Goal: Book appointment/travel/reservation

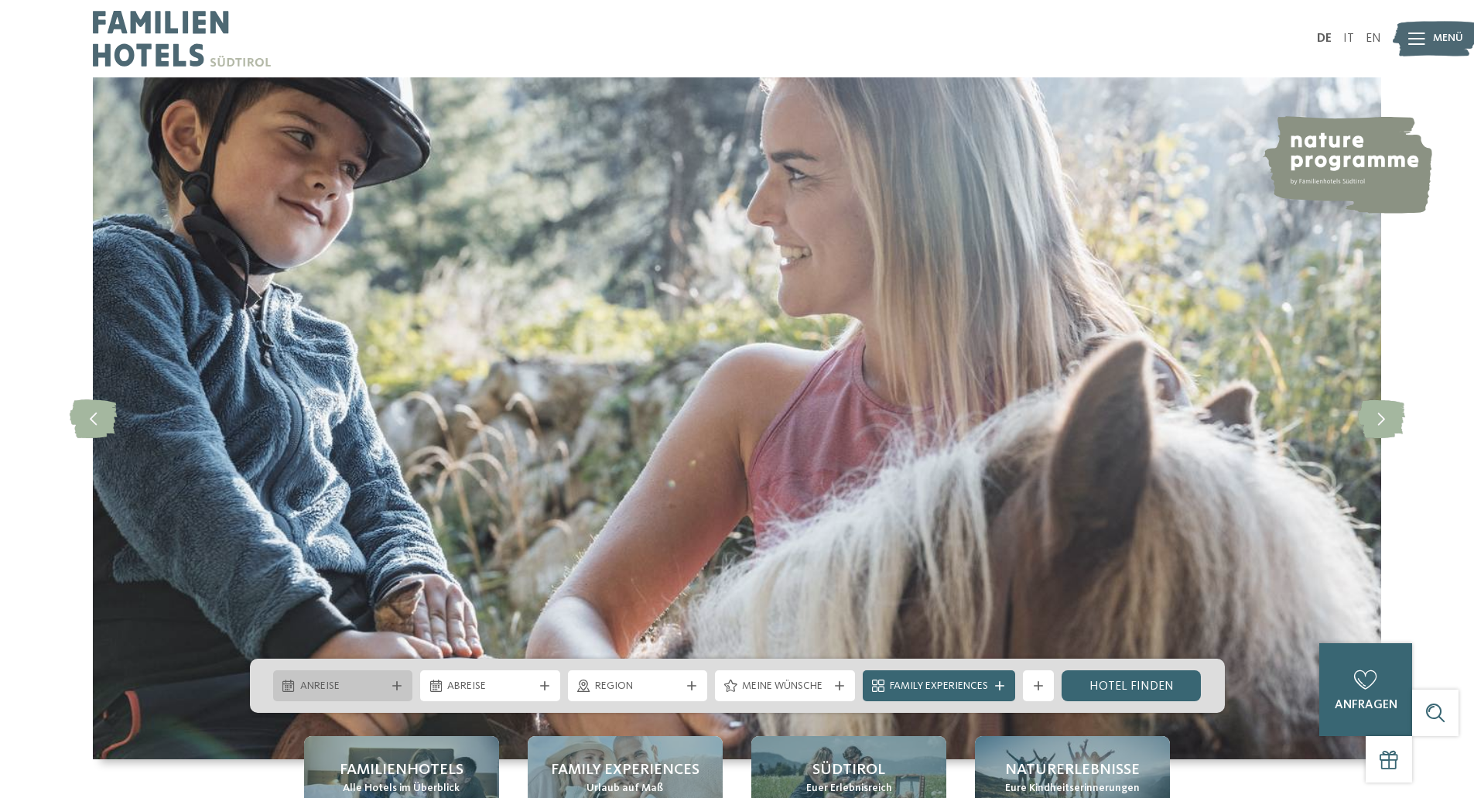
click at [340, 684] on span "Anreise" at bounding box center [343, 686] width 86 height 15
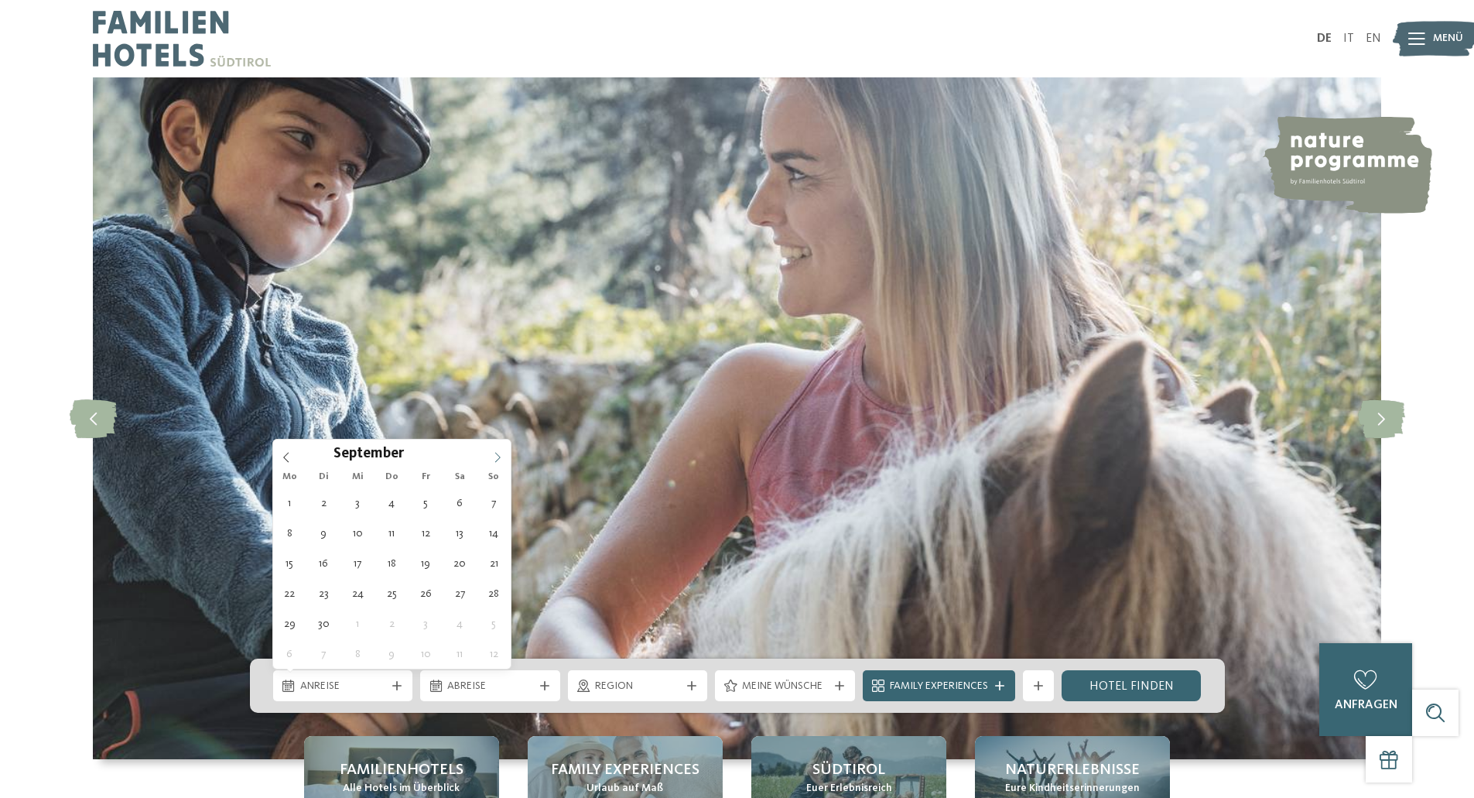
click at [497, 455] on icon at bounding box center [497, 457] width 11 height 11
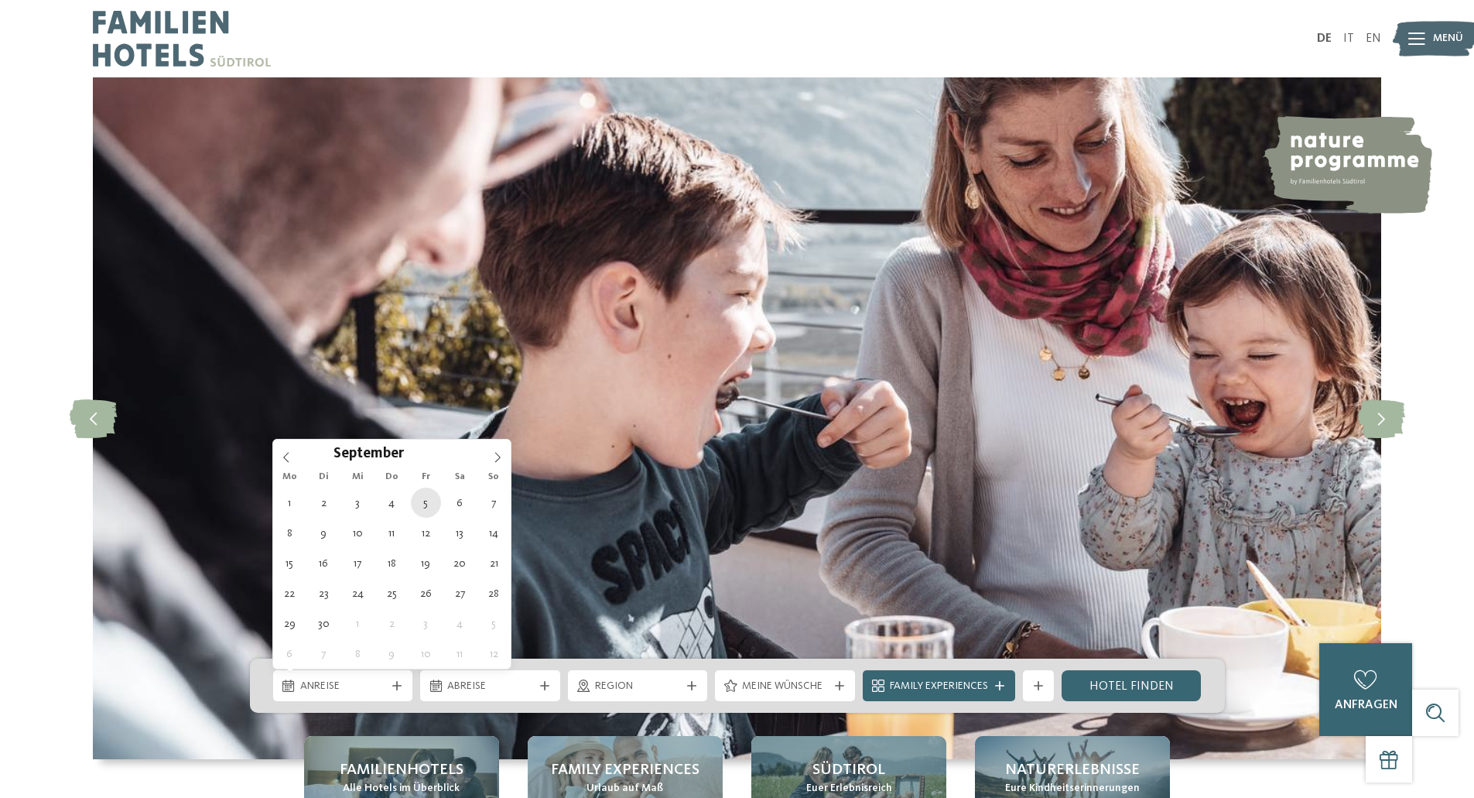
type div "05.09.2025"
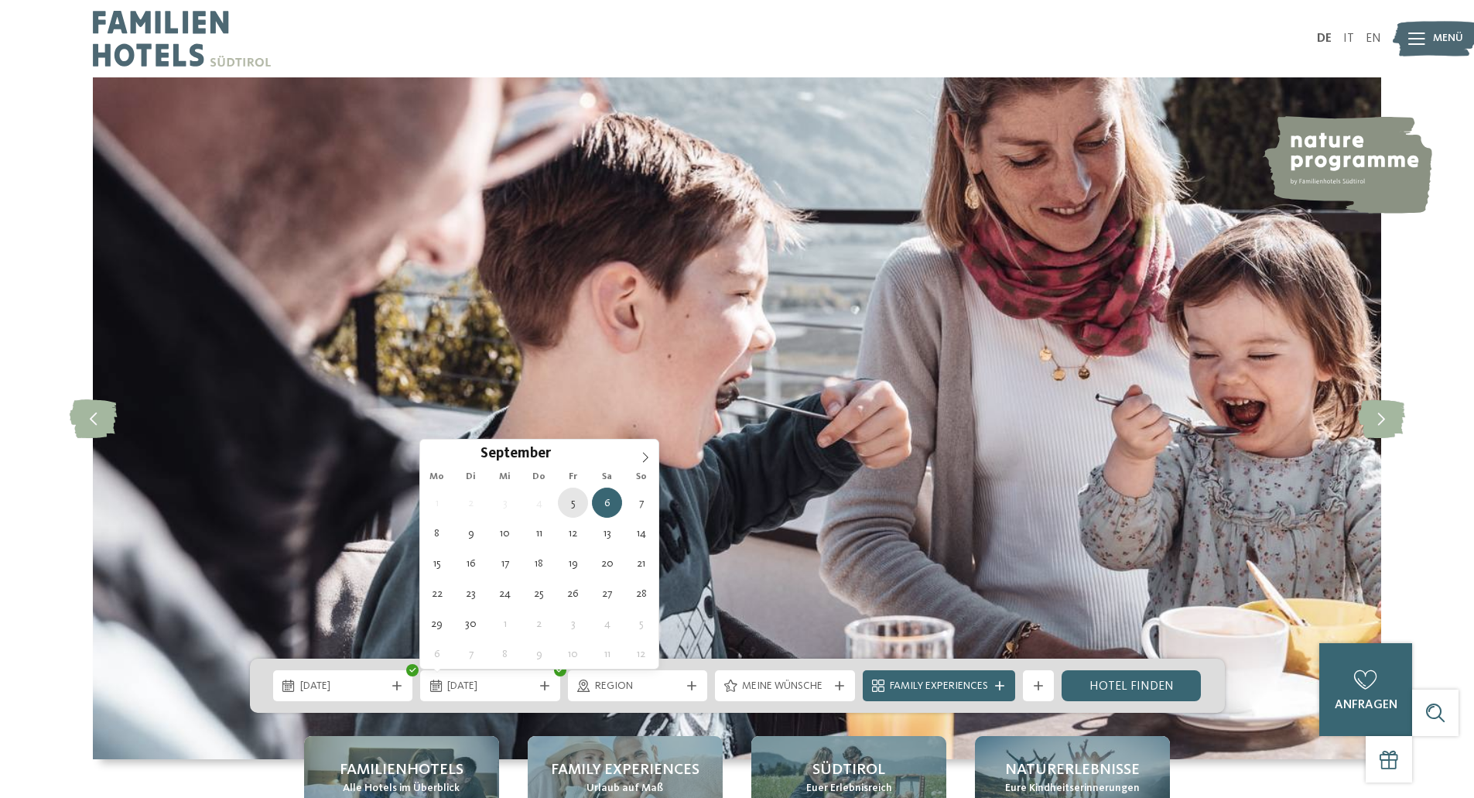
type div "05.09.2025"
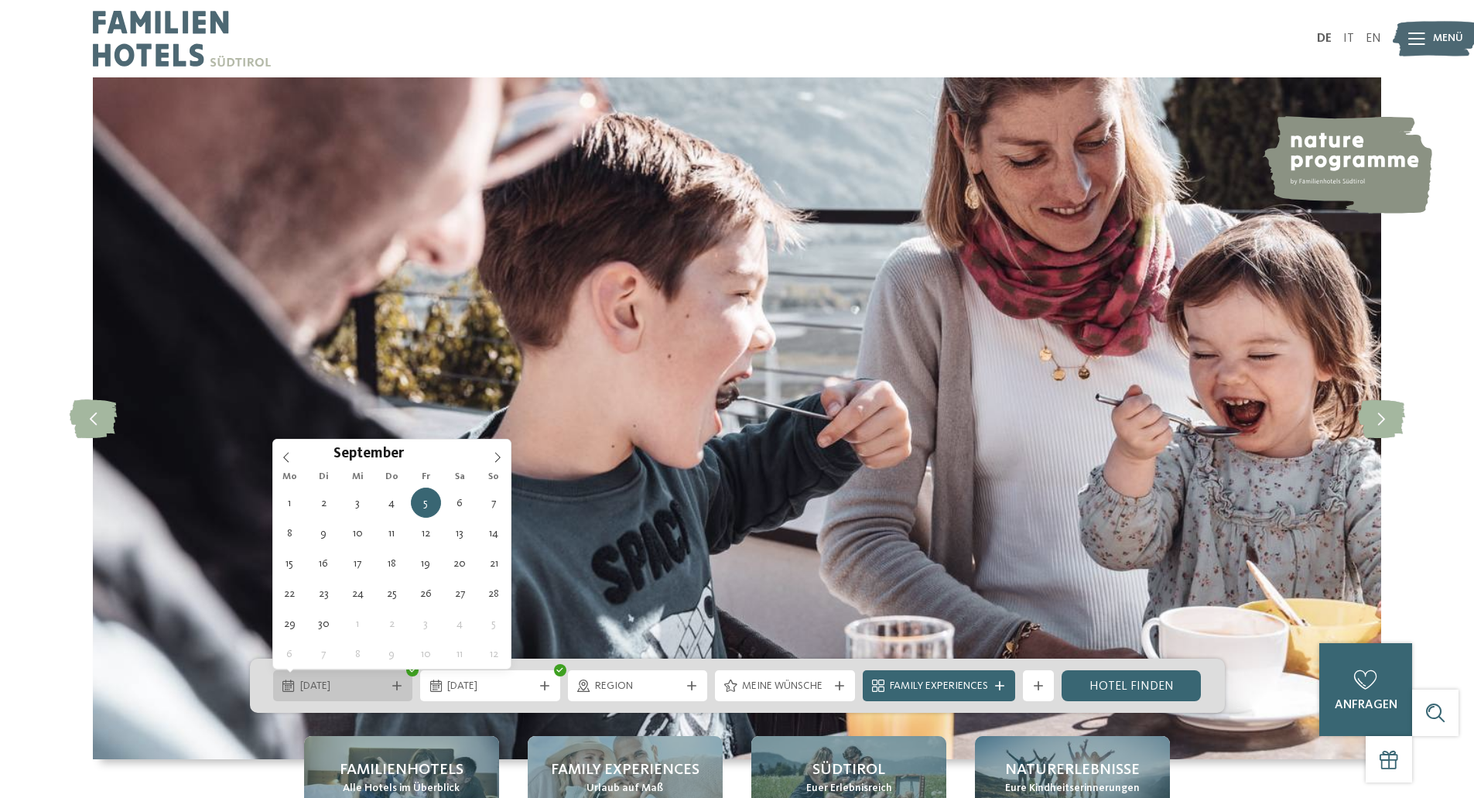
click at [343, 679] on span "05.09.2025" at bounding box center [343, 686] width 86 height 15
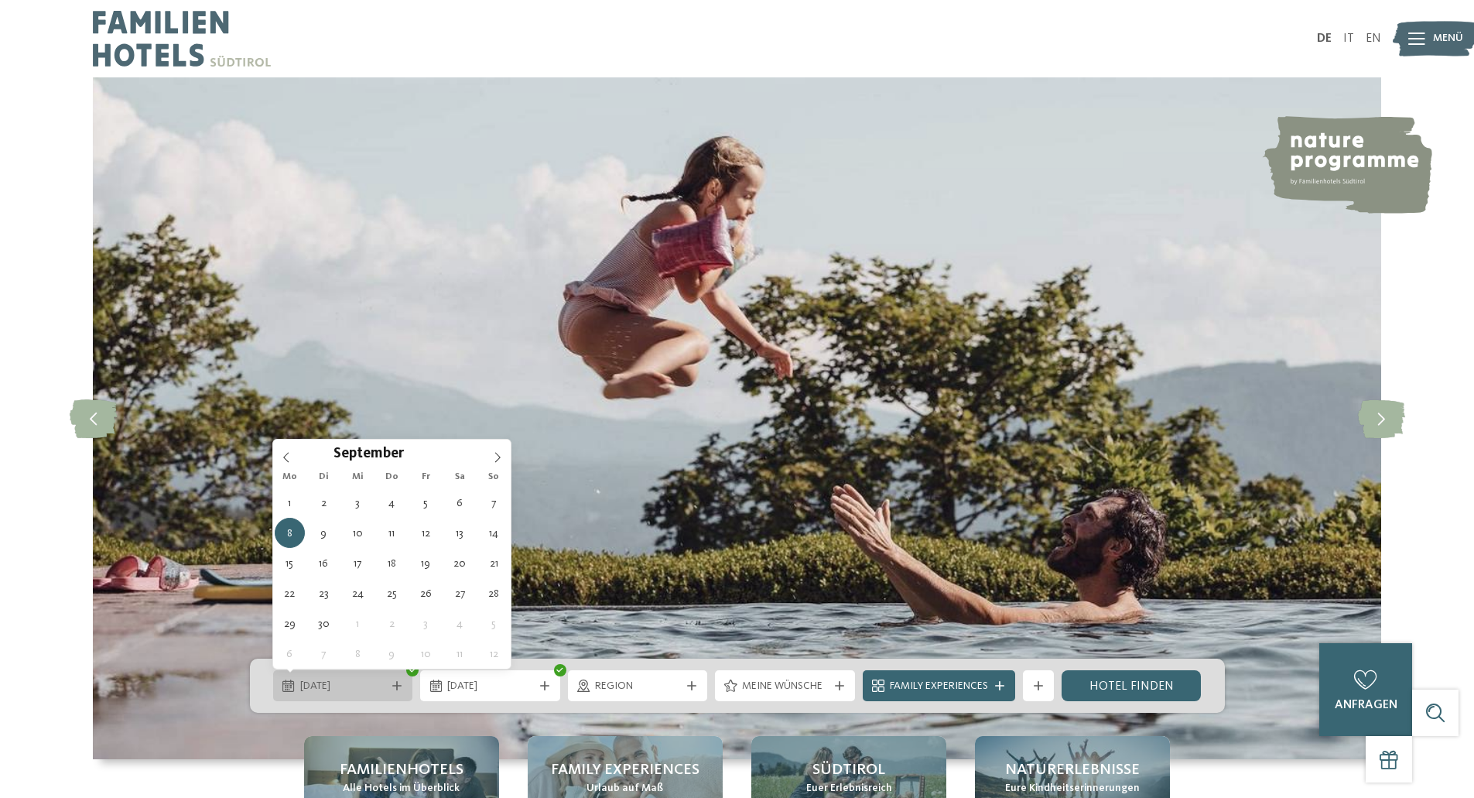
click at [328, 686] on span "08.09.2025" at bounding box center [343, 686] width 86 height 15
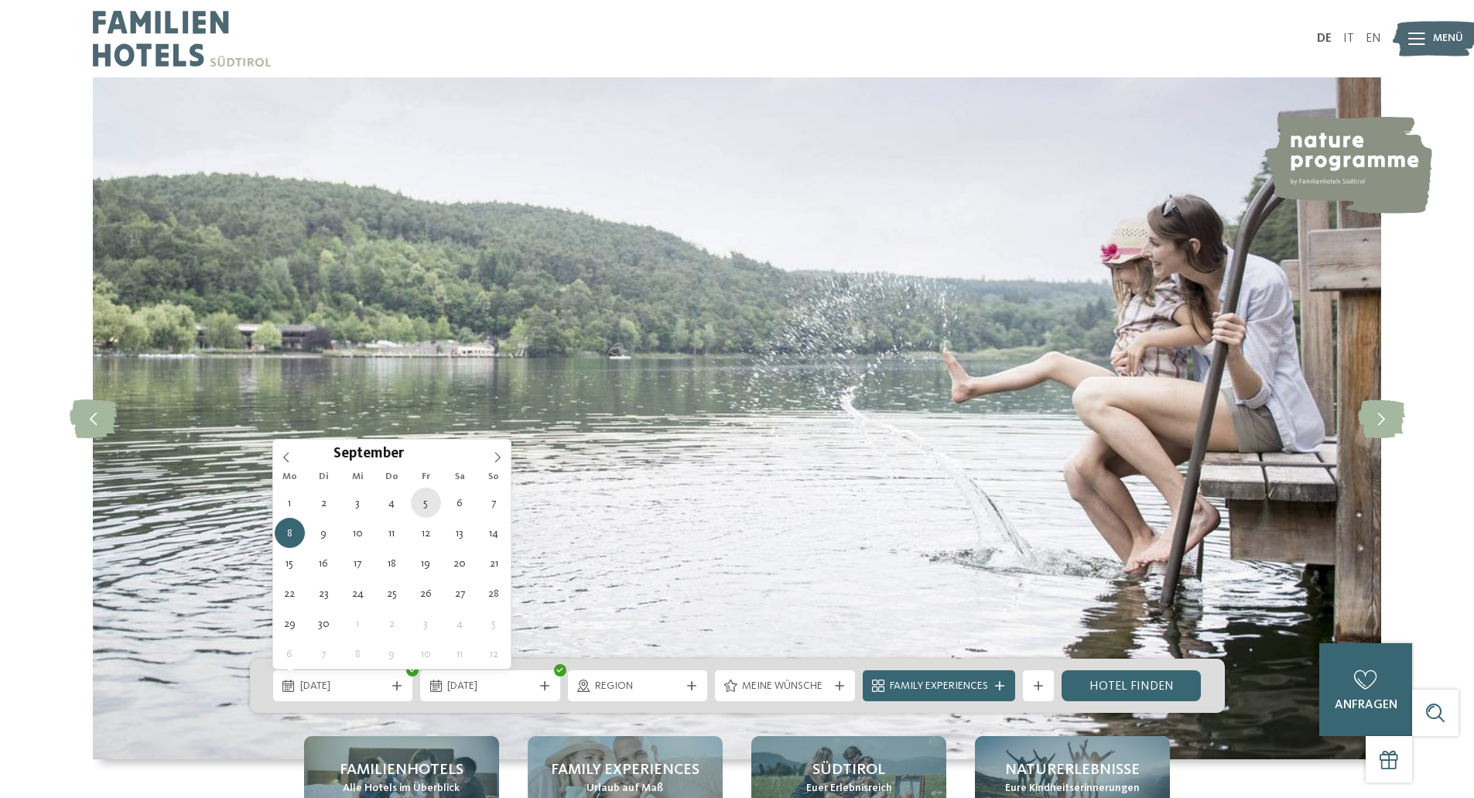
type div "05.09.2025"
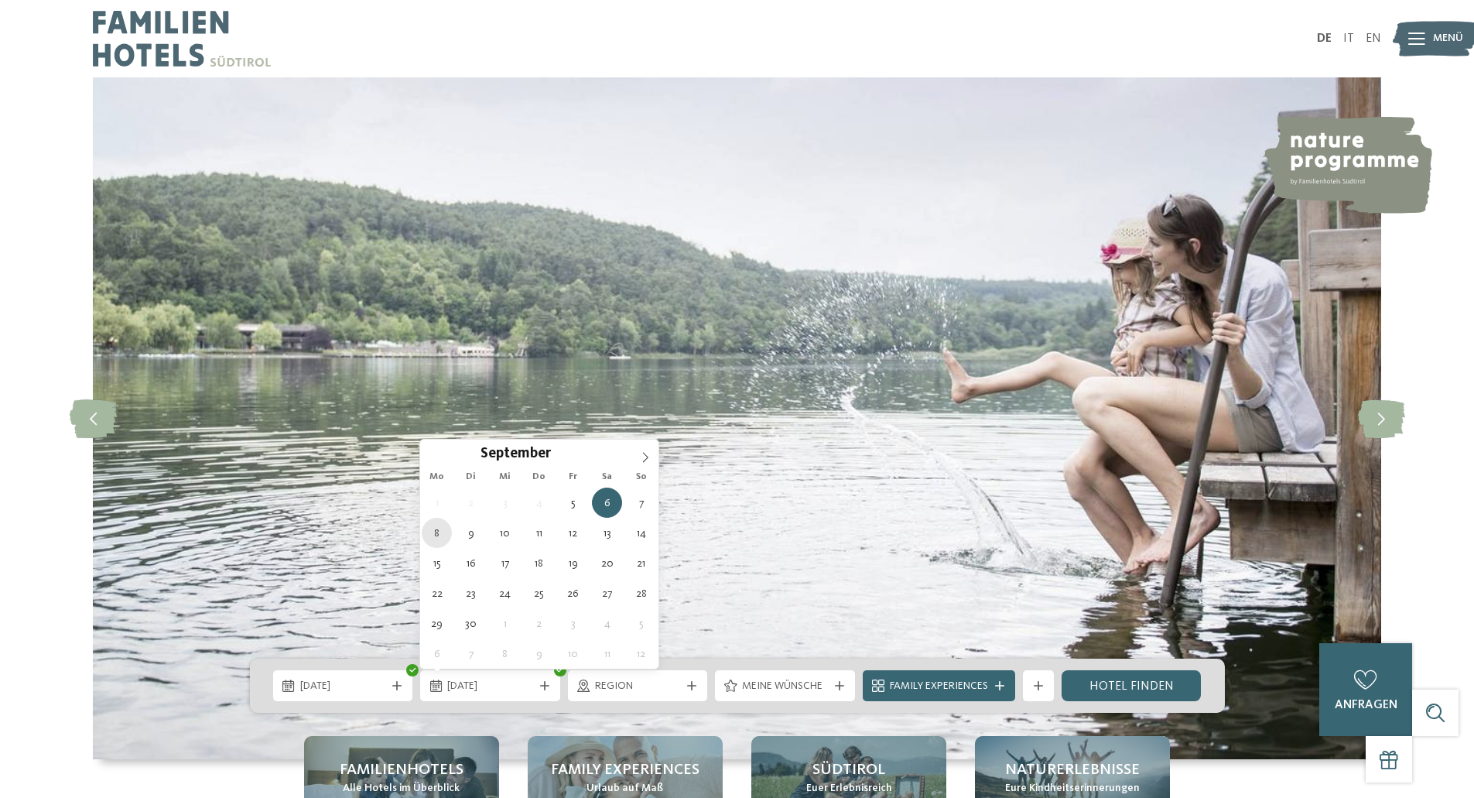
type div "08.09.2025"
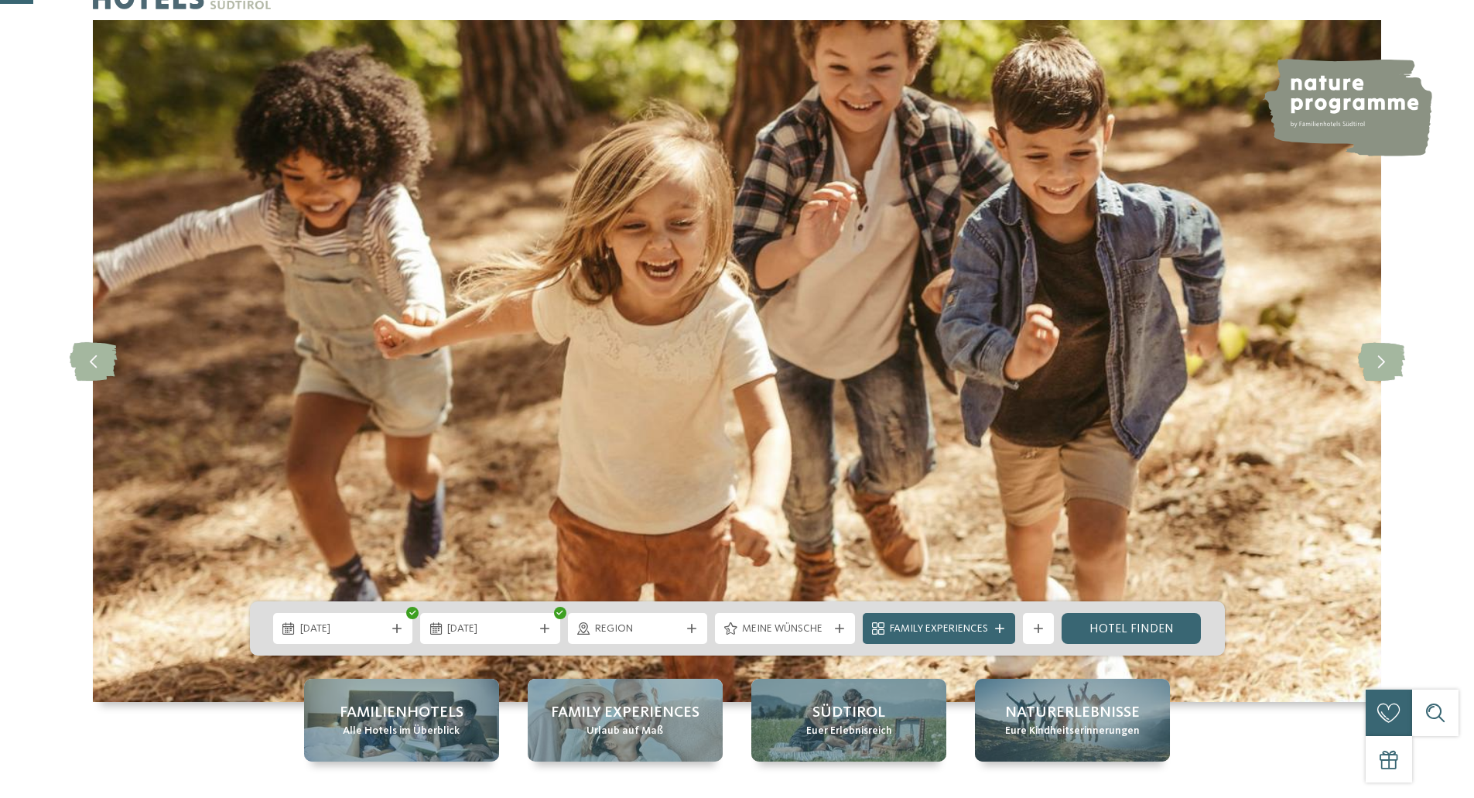
scroll to position [155, 0]
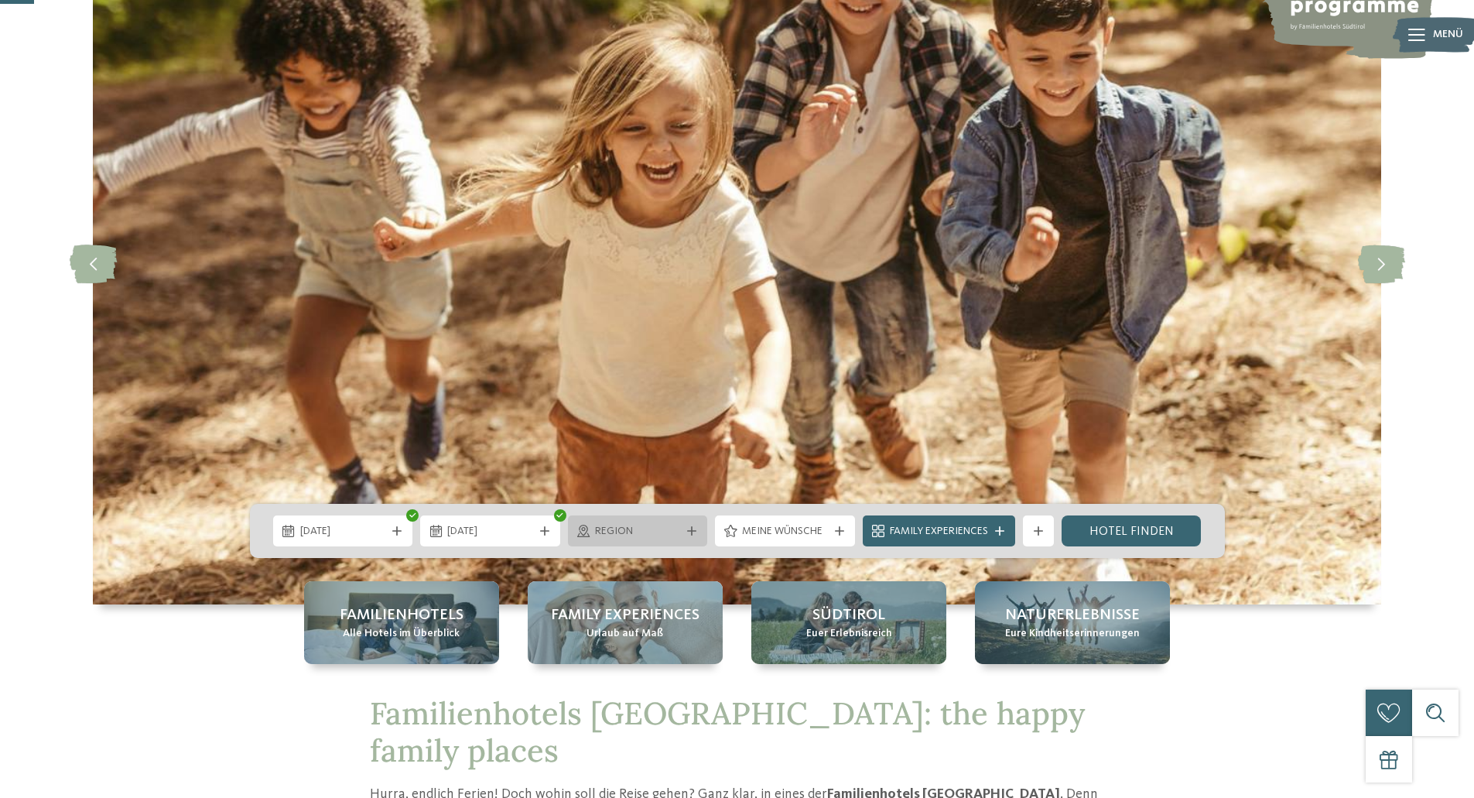
click at [629, 532] on span "Region" at bounding box center [638, 531] width 86 height 15
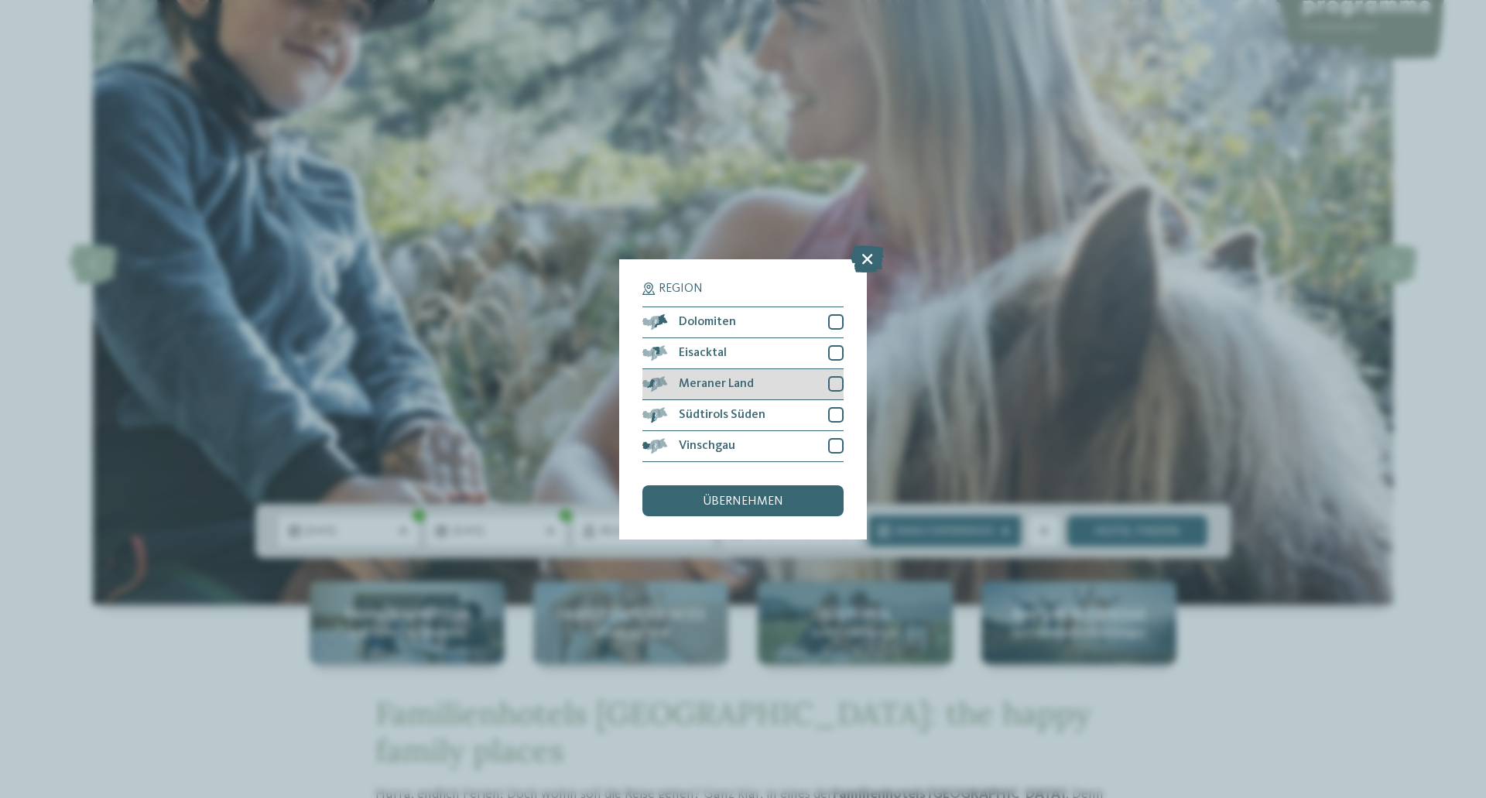
click at [837, 385] on div at bounding box center [835, 383] width 15 height 15
click at [841, 445] on div at bounding box center [835, 445] width 15 height 15
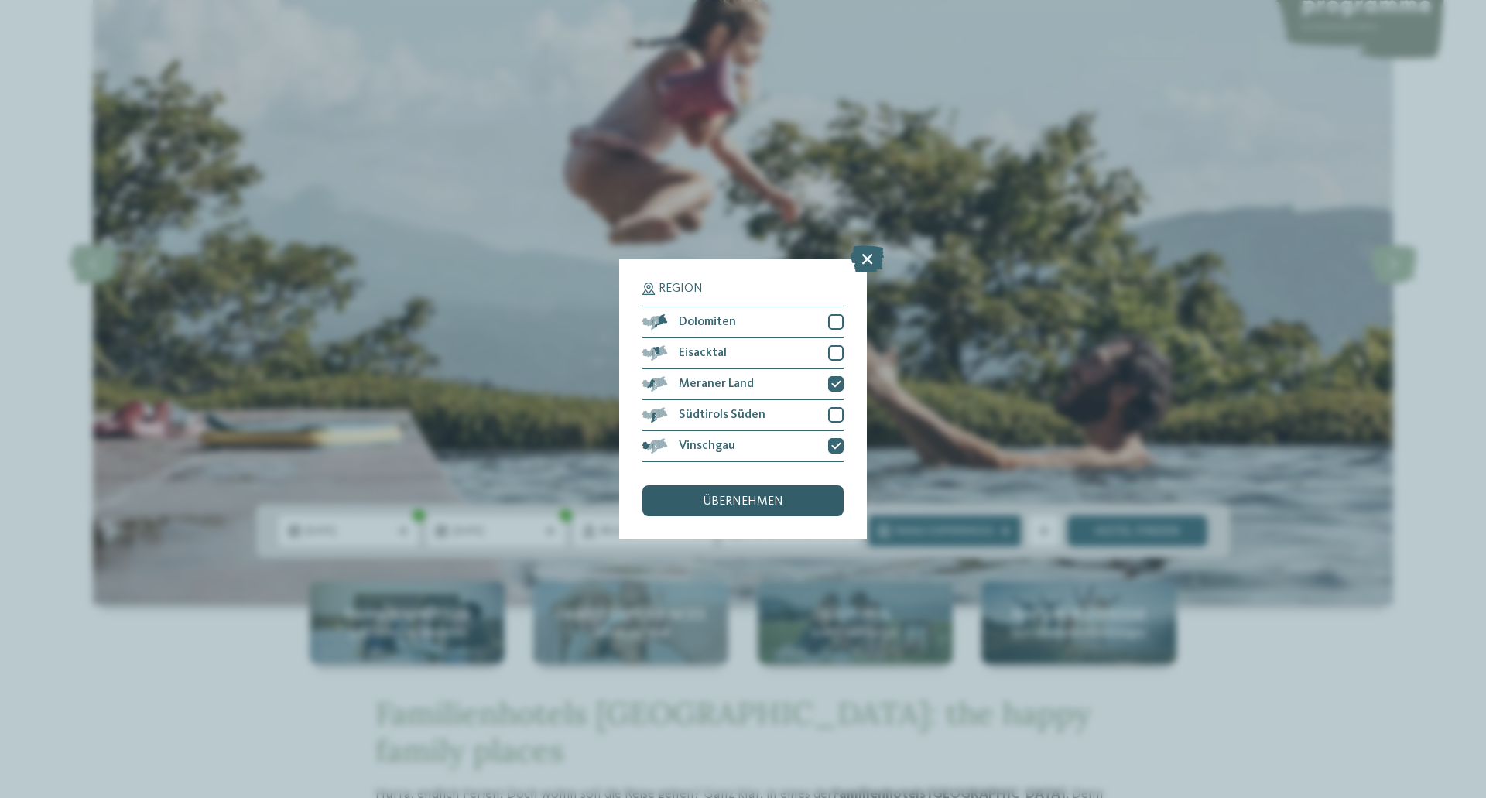
click at [747, 495] on span "übernehmen" at bounding box center [743, 501] width 80 height 12
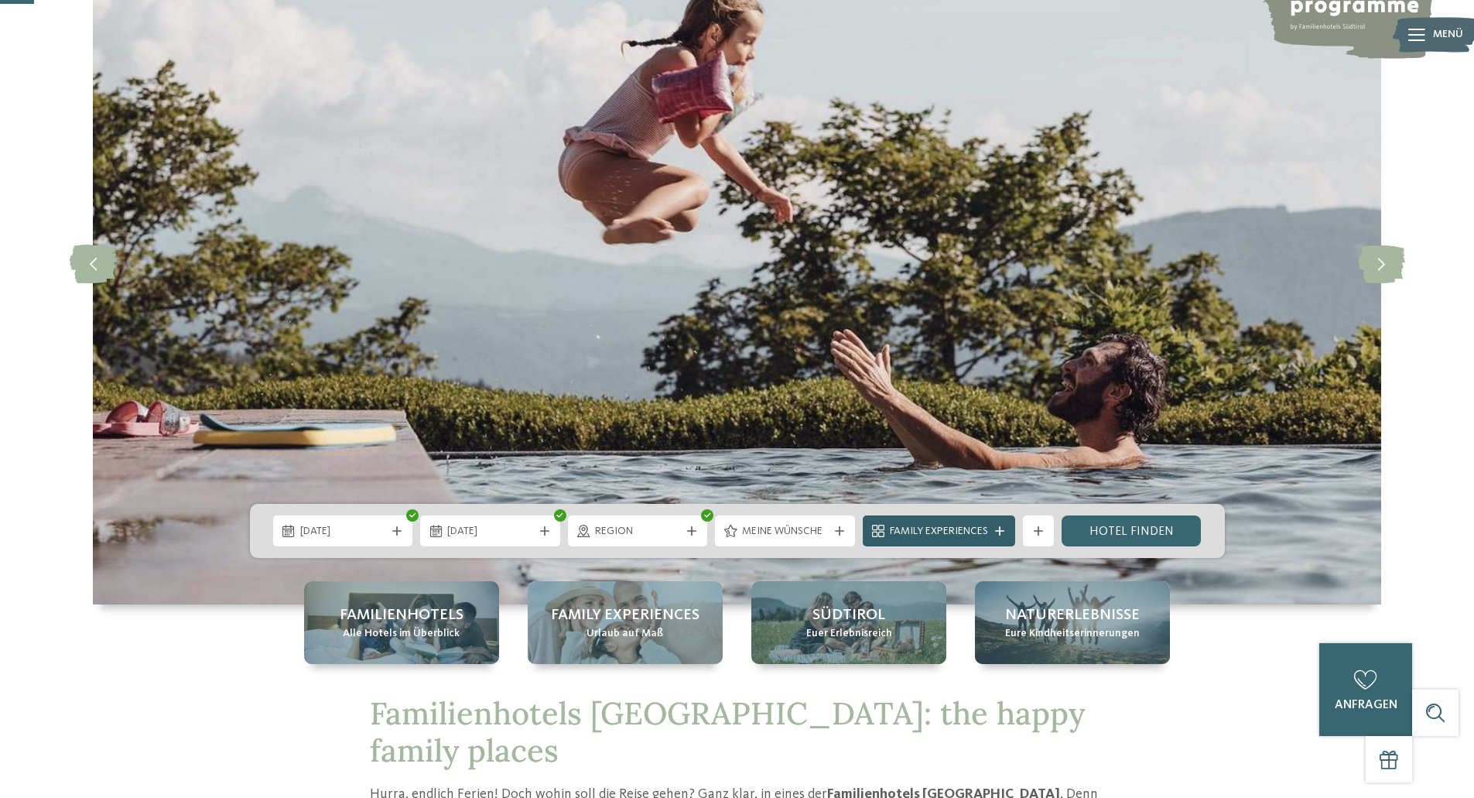
click at [951, 528] on span "Family Experiences" at bounding box center [939, 531] width 98 height 15
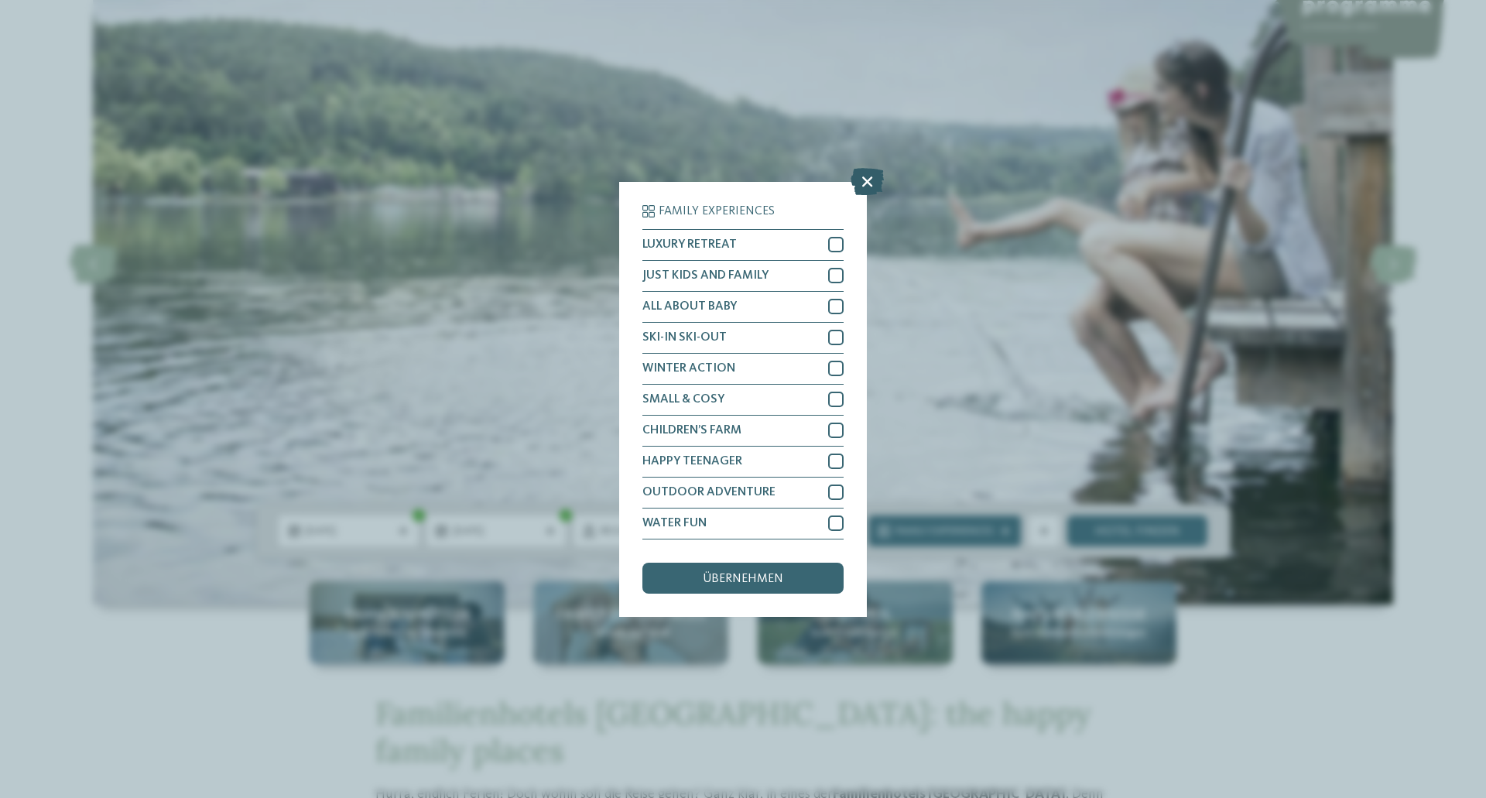
click at [865, 183] on icon at bounding box center [866, 180] width 33 height 27
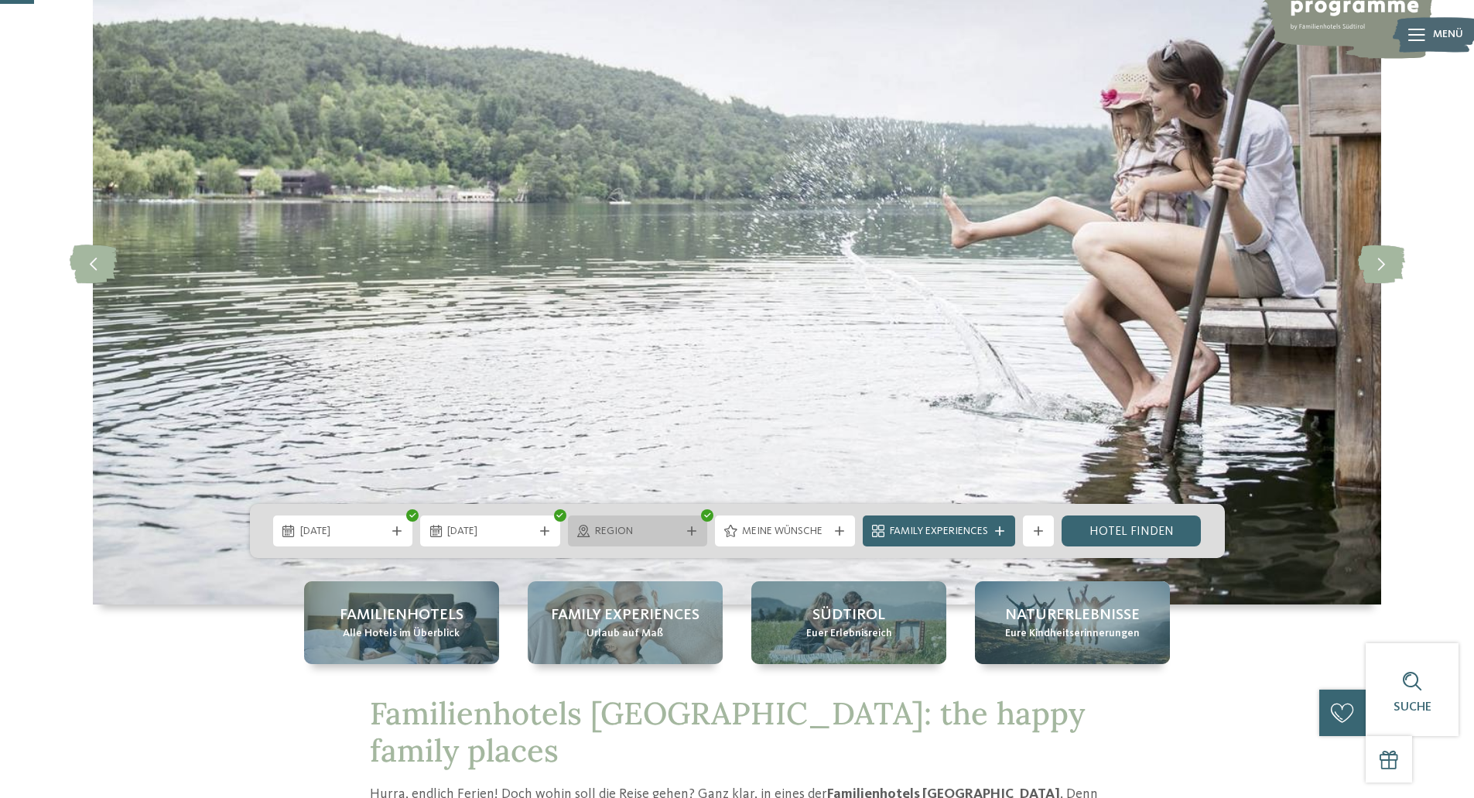
click at [667, 522] on div "Region" at bounding box center [638, 530] width 94 height 17
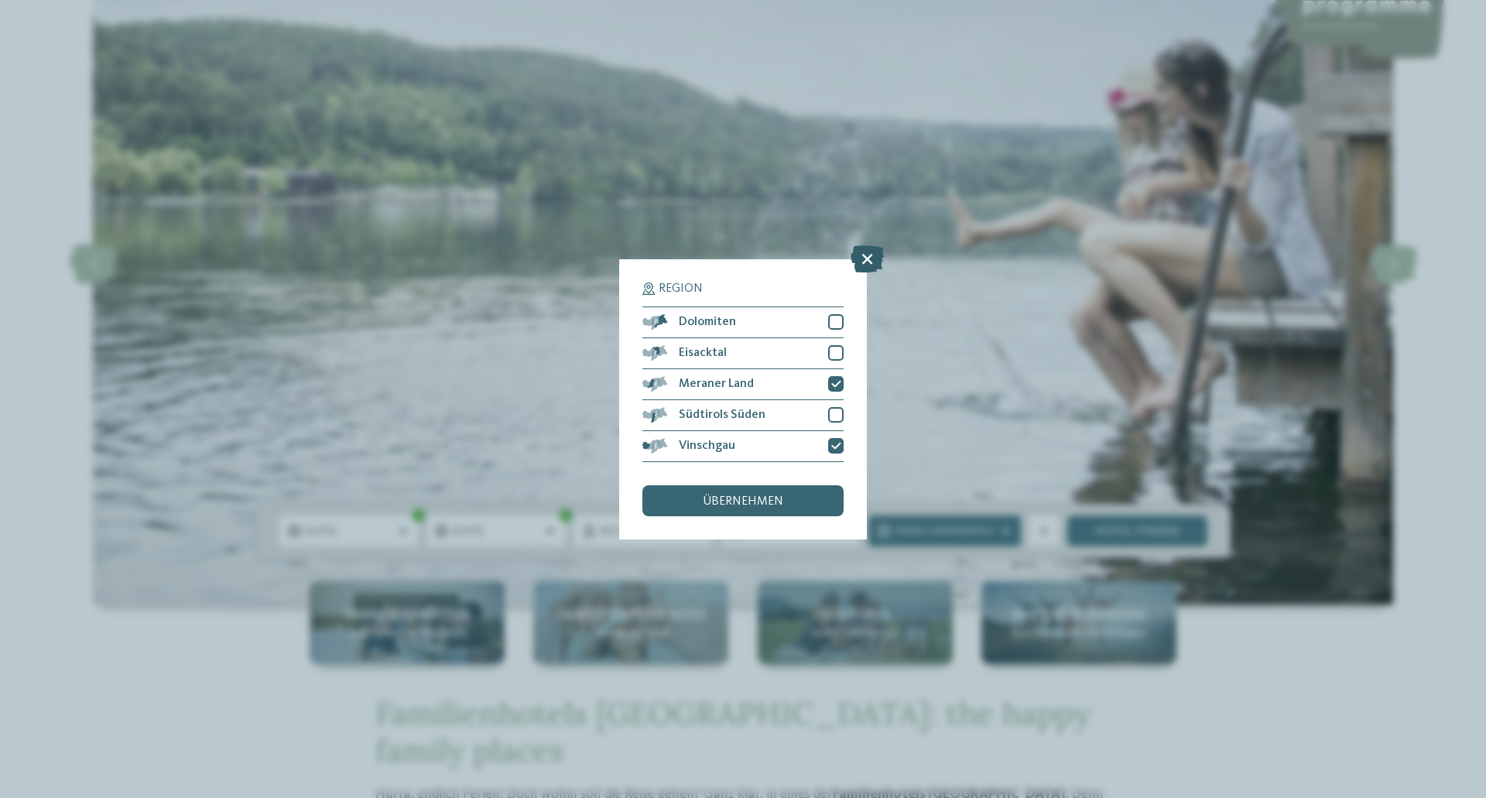
click at [870, 258] on icon at bounding box center [866, 258] width 33 height 27
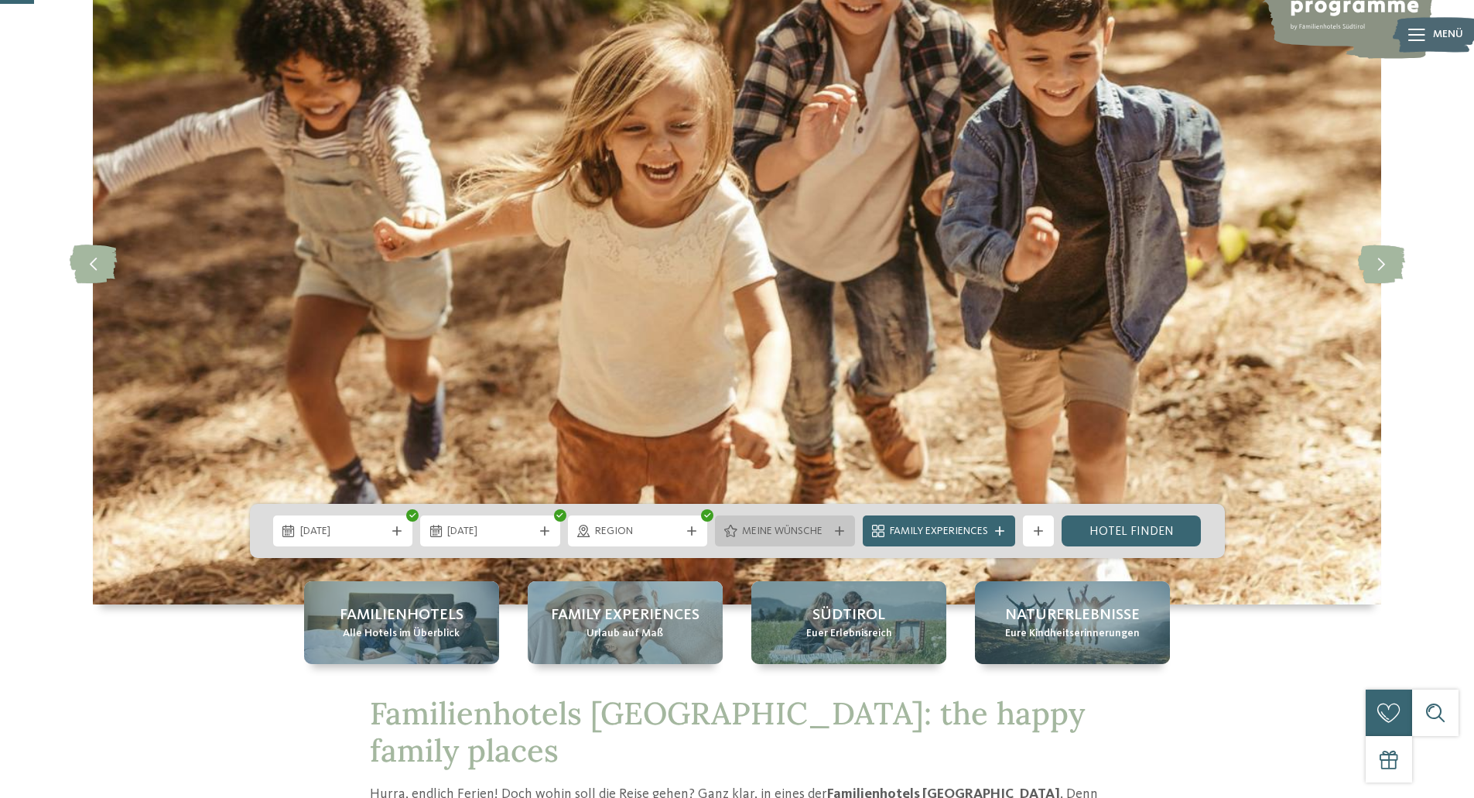
click at [788, 532] on span "Meine Wünsche" at bounding box center [785, 531] width 86 height 15
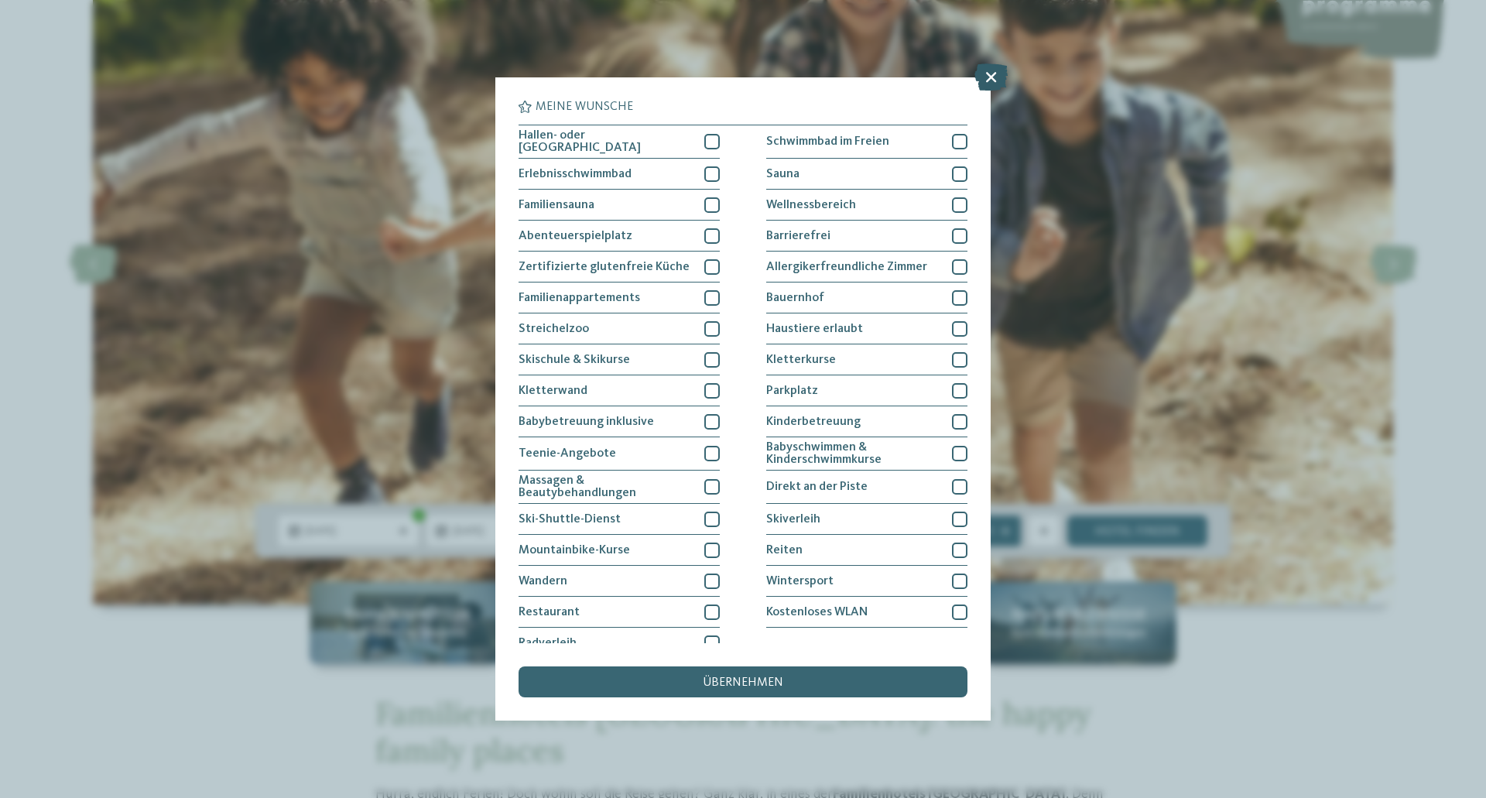
click at [997, 75] on icon at bounding box center [990, 76] width 33 height 27
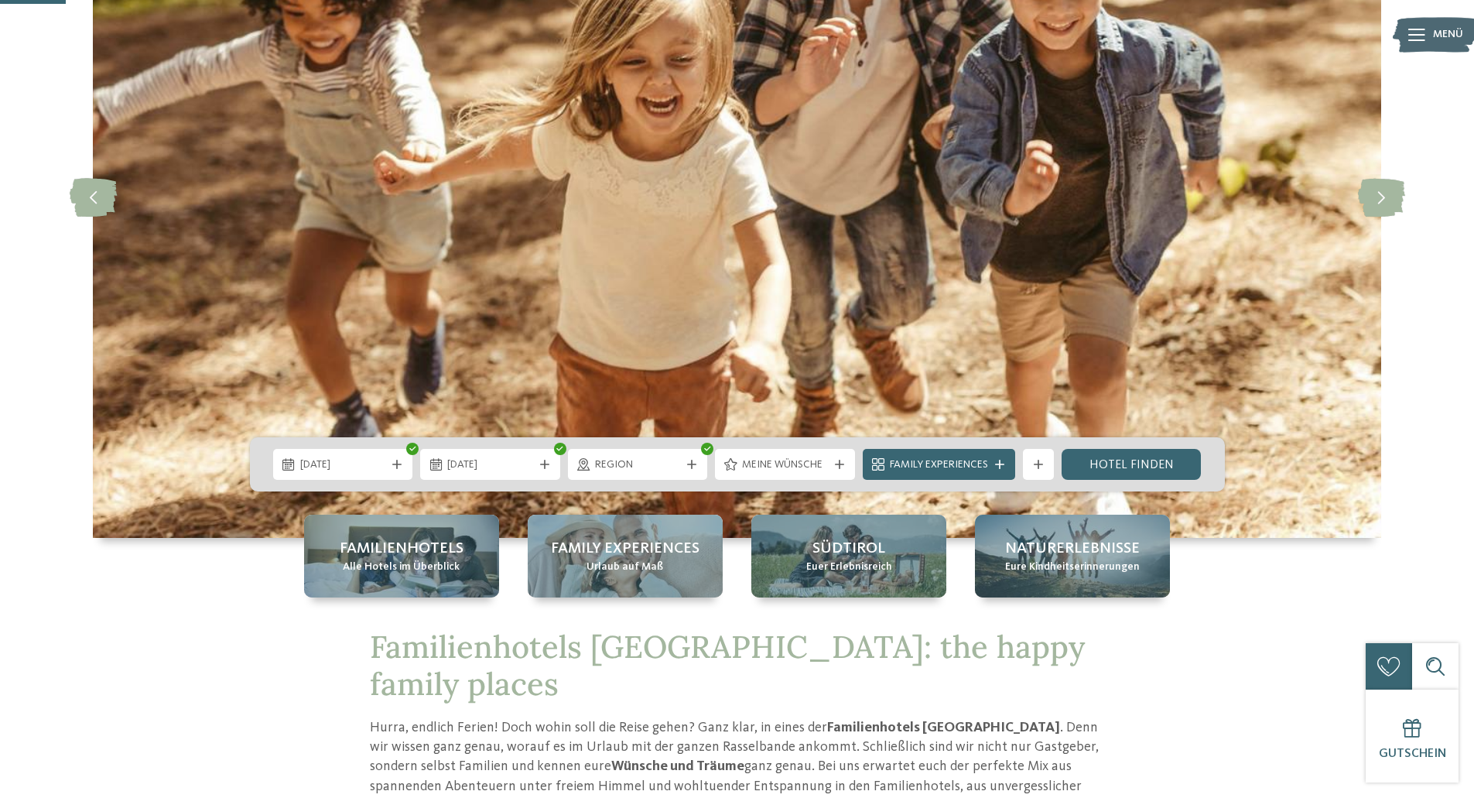
scroll to position [387, 0]
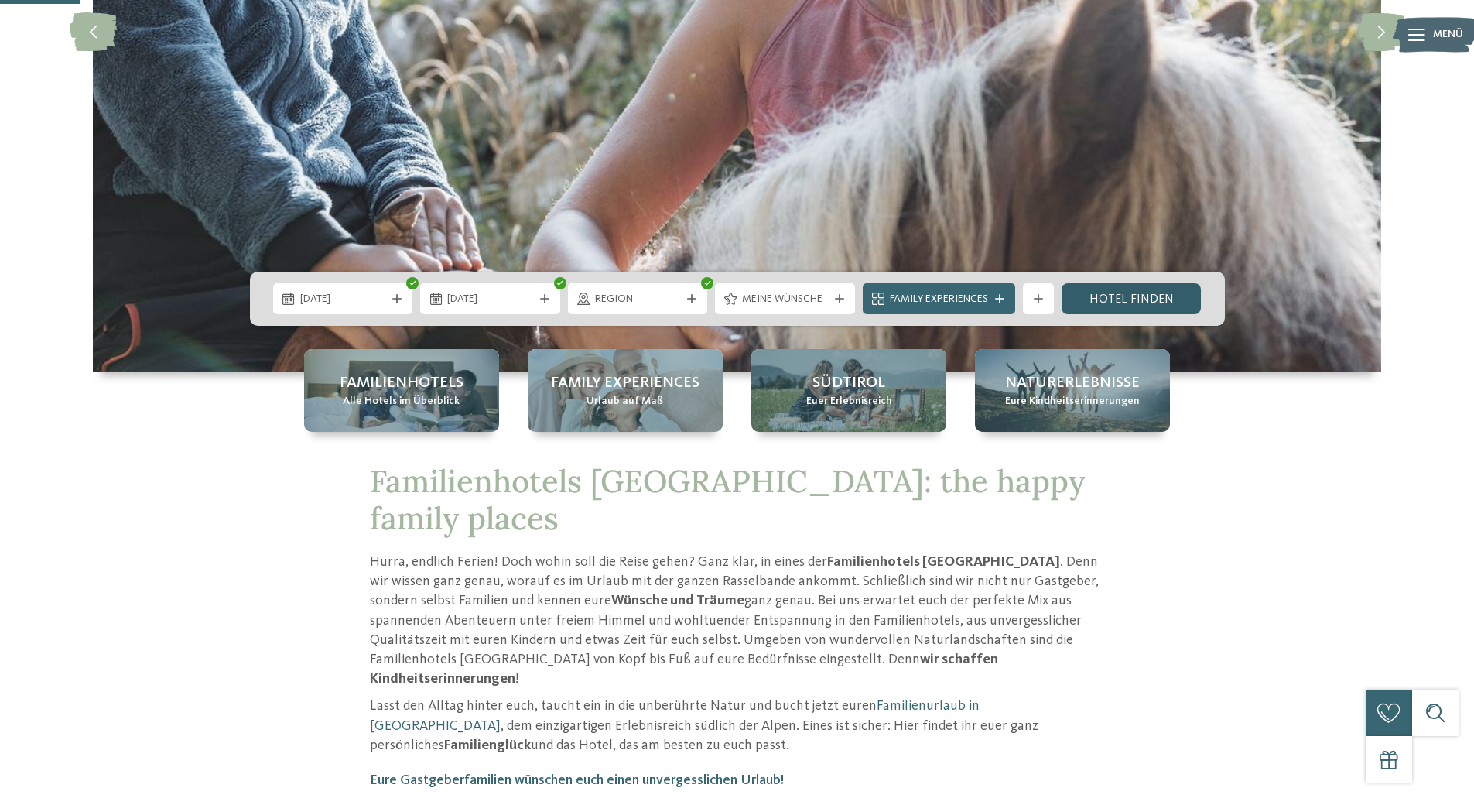
click at [1153, 292] on link "Hotel finden" at bounding box center [1132, 298] width 140 height 31
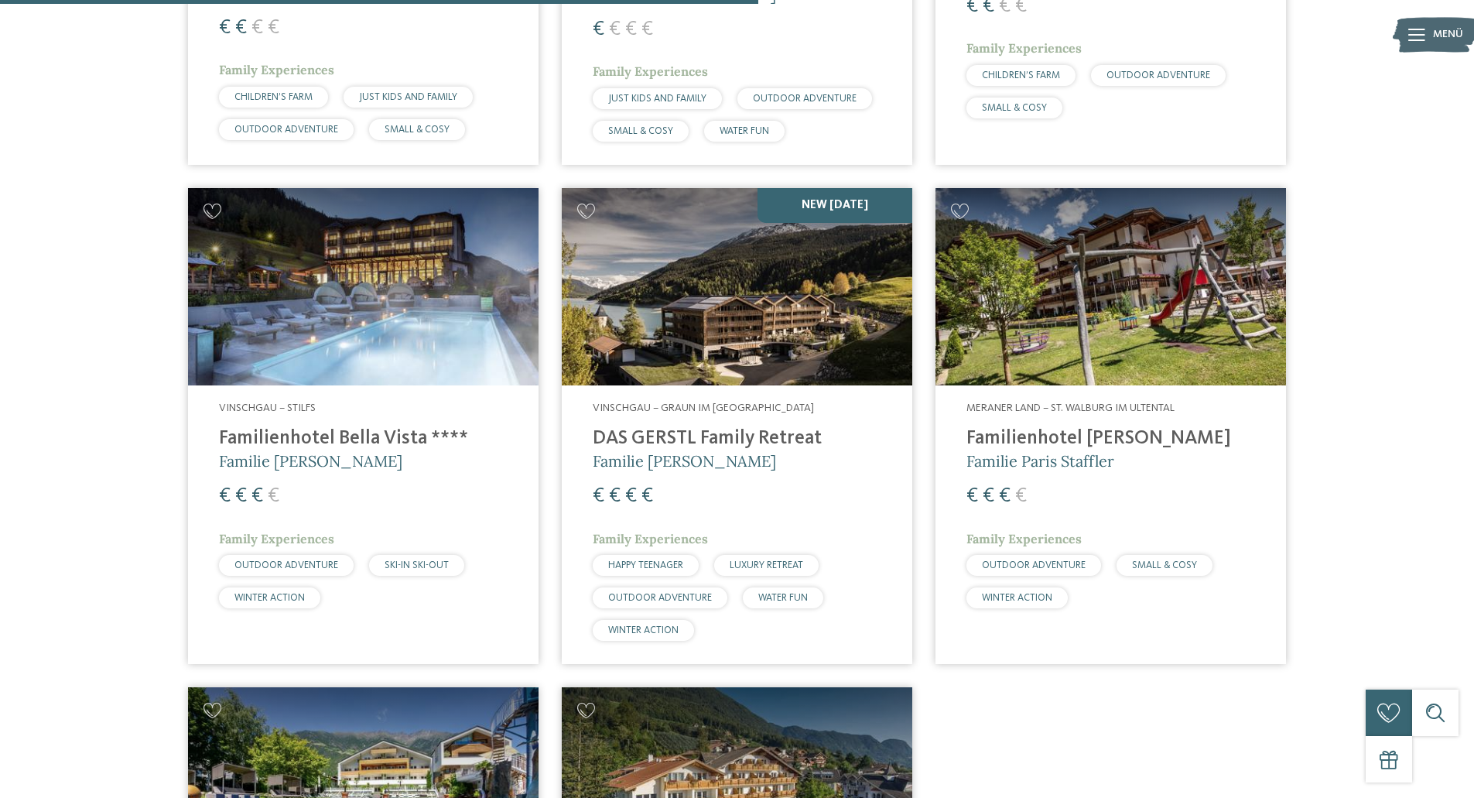
scroll to position [894, 0]
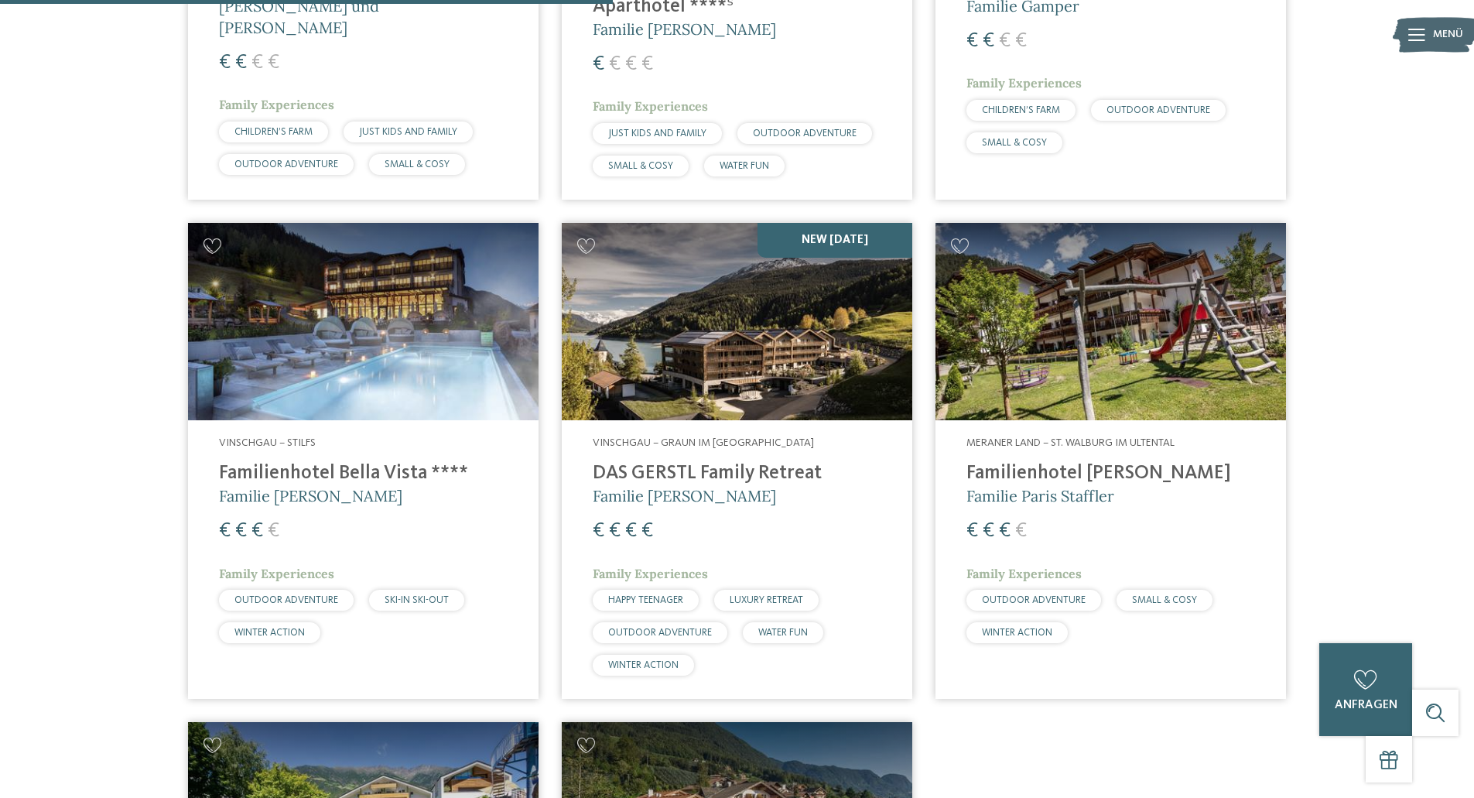
click at [1081, 462] on h4 "Familienhotel [PERSON_NAME]" at bounding box center [1110, 473] width 289 height 23
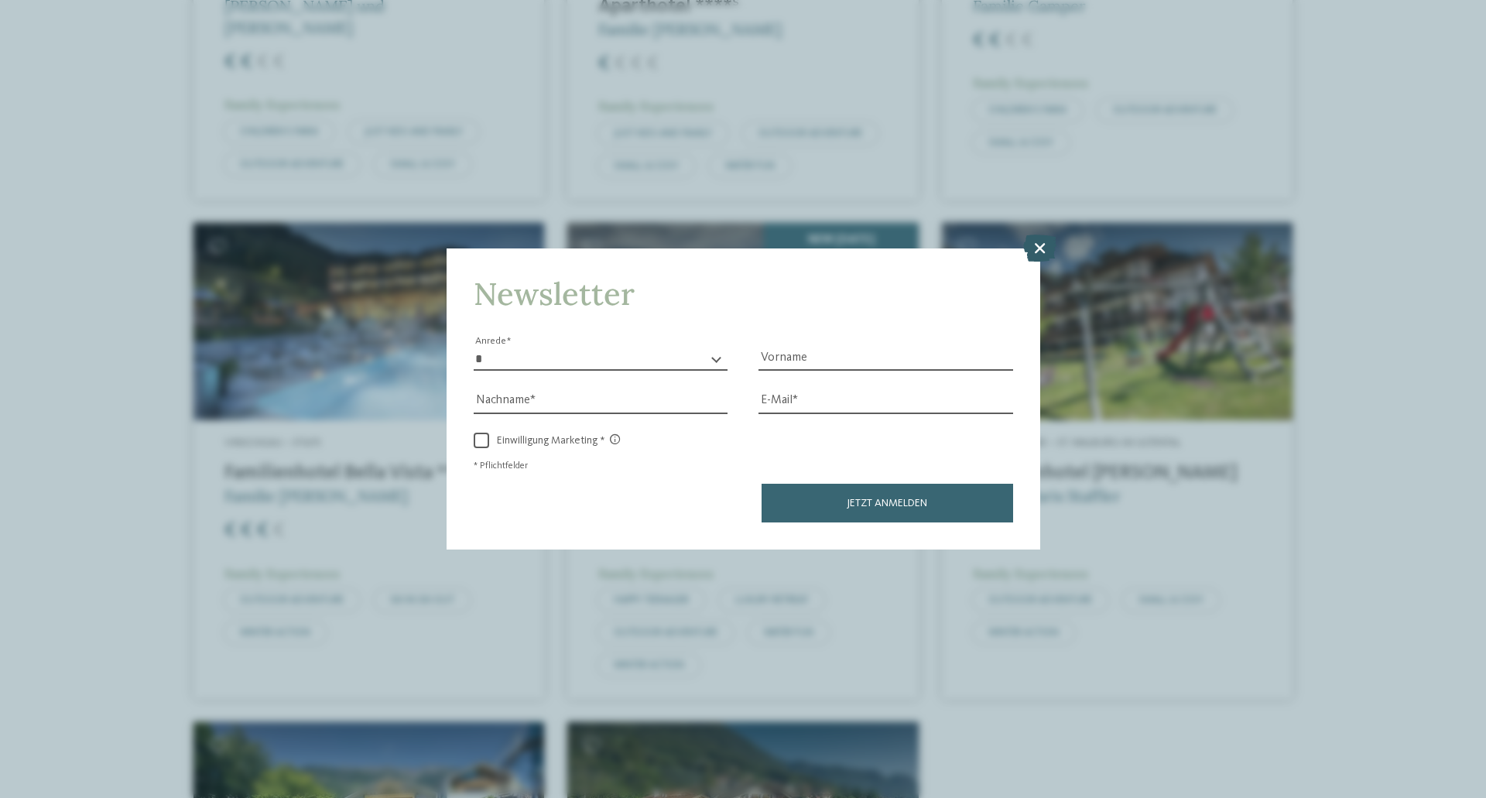
click at [1044, 247] on icon at bounding box center [1039, 247] width 33 height 27
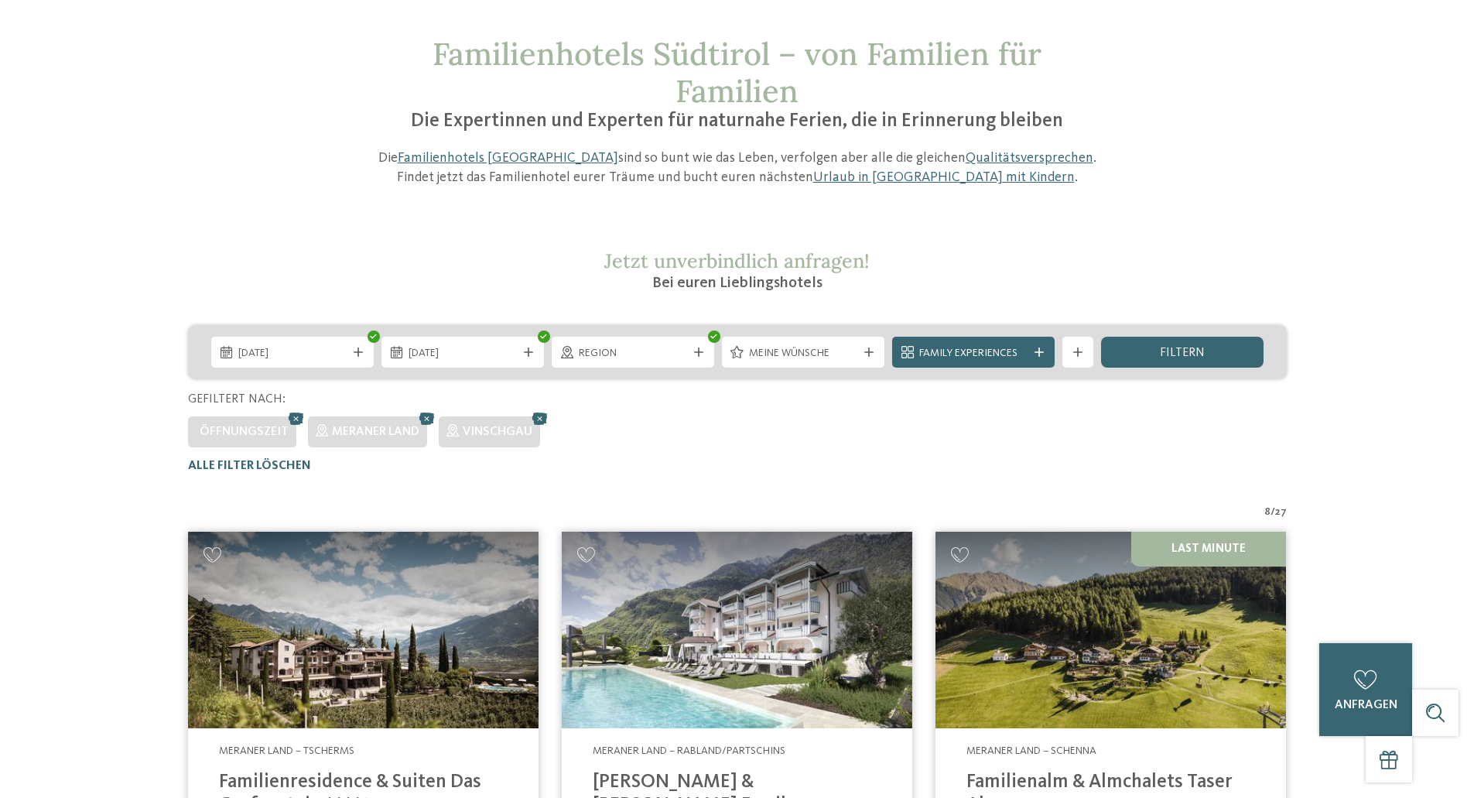
scroll to position [0, 0]
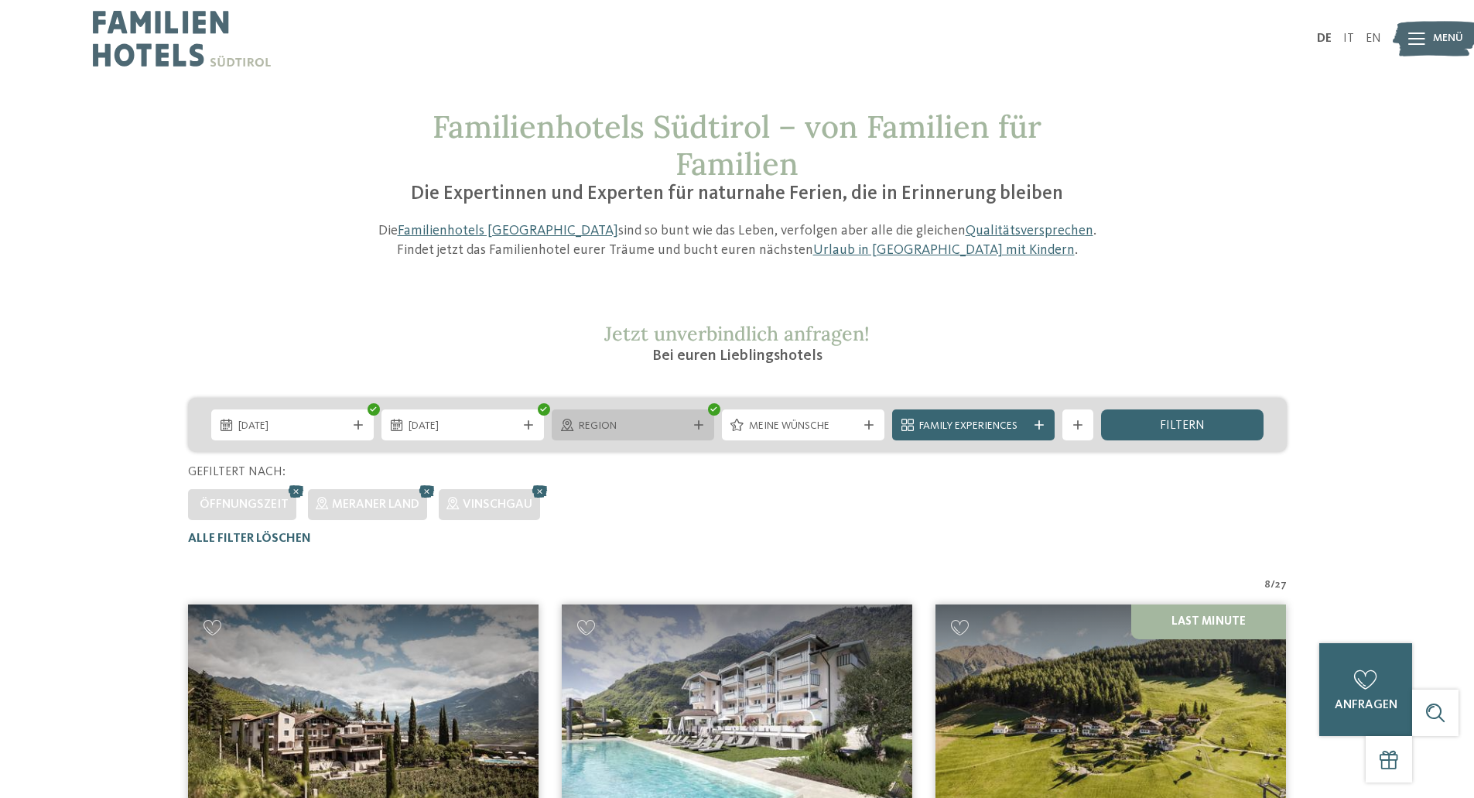
click at [665, 417] on div "Region" at bounding box center [633, 425] width 116 height 17
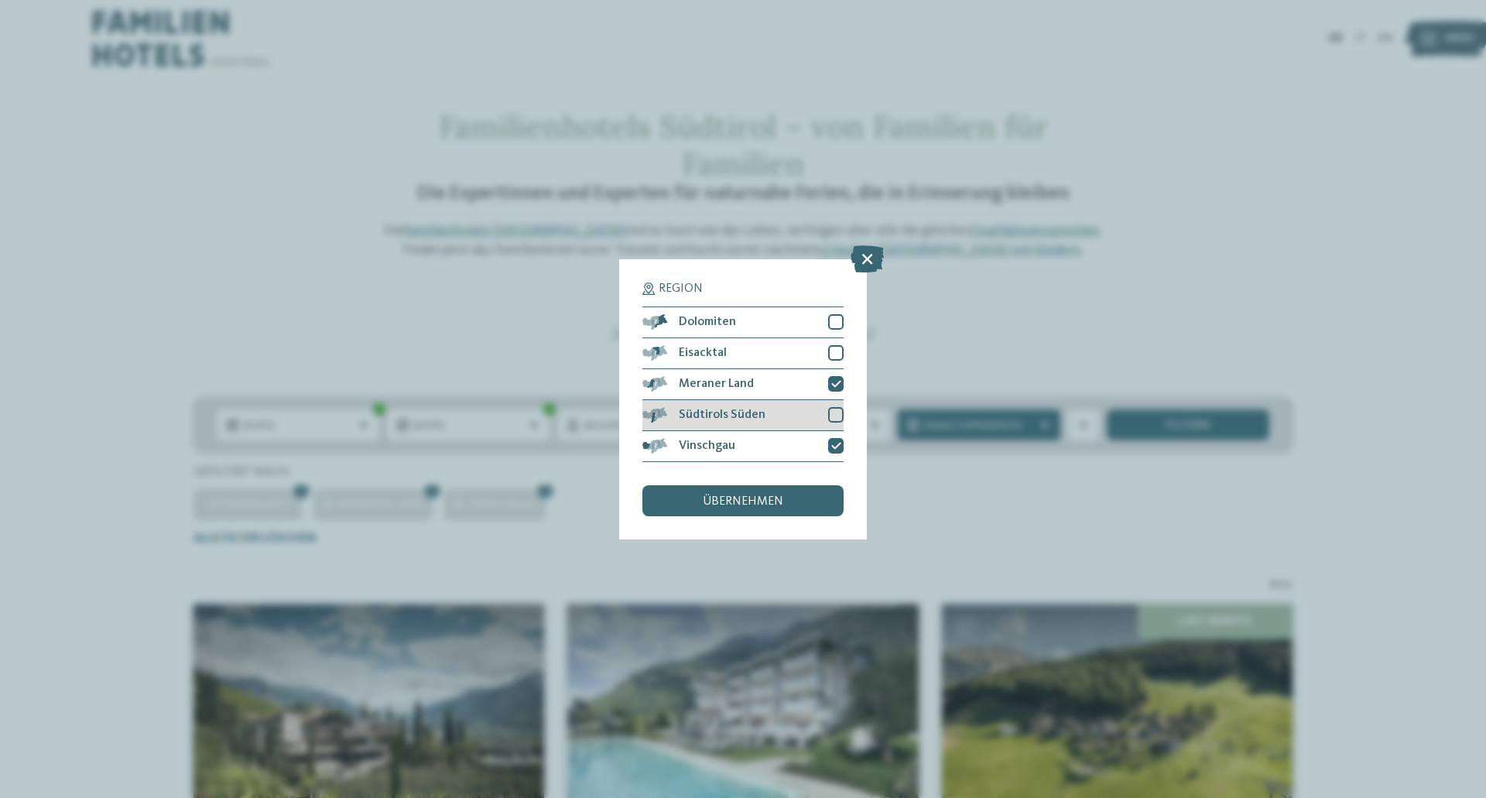
click at [834, 415] on div at bounding box center [835, 414] width 15 height 15
click at [839, 350] on div at bounding box center [835, 352] width 15 height 15
click at [771, 497] on span "übernehmen" at bounding box center [743, 501] width 80 height 12
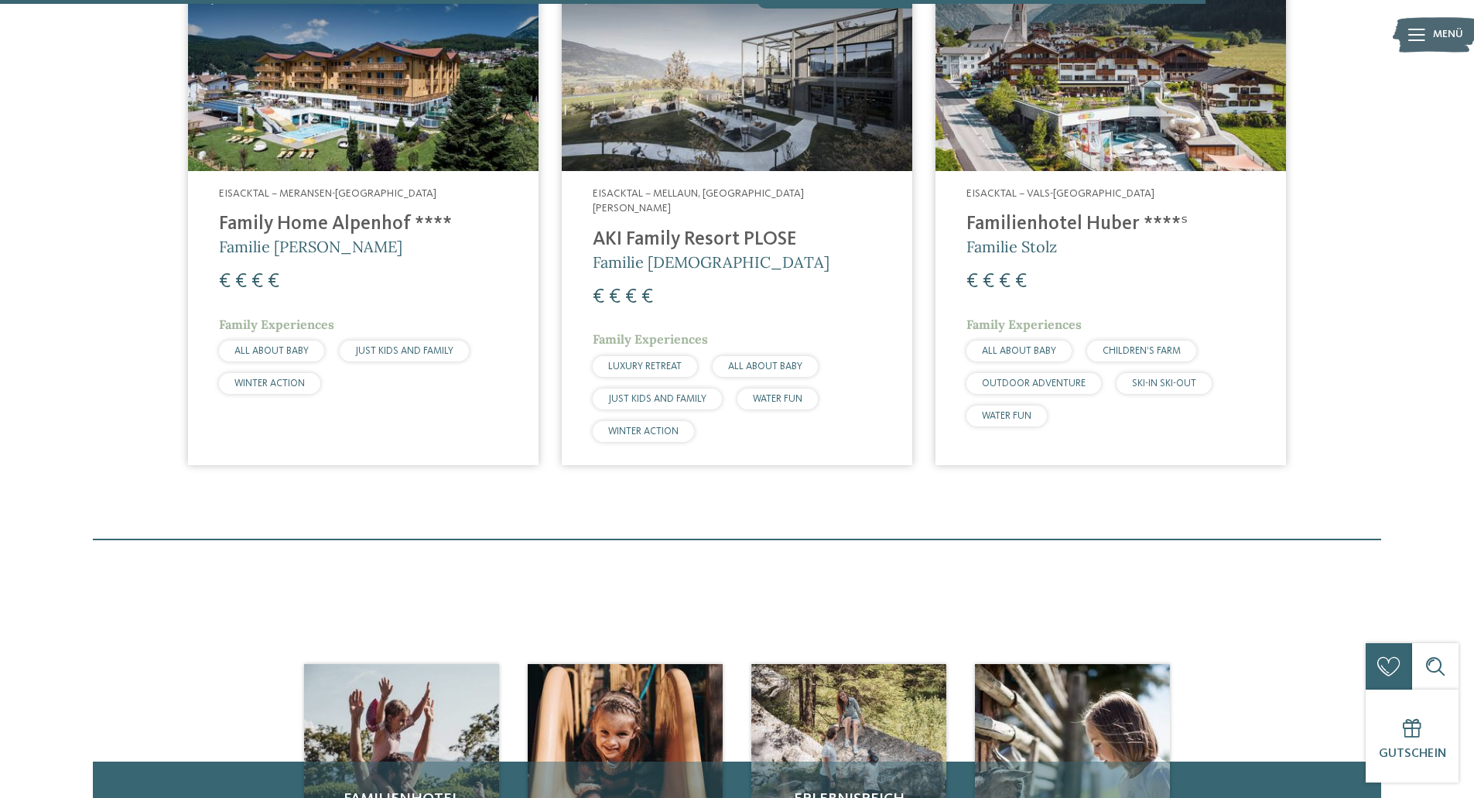
scroll to position [2013, 0]
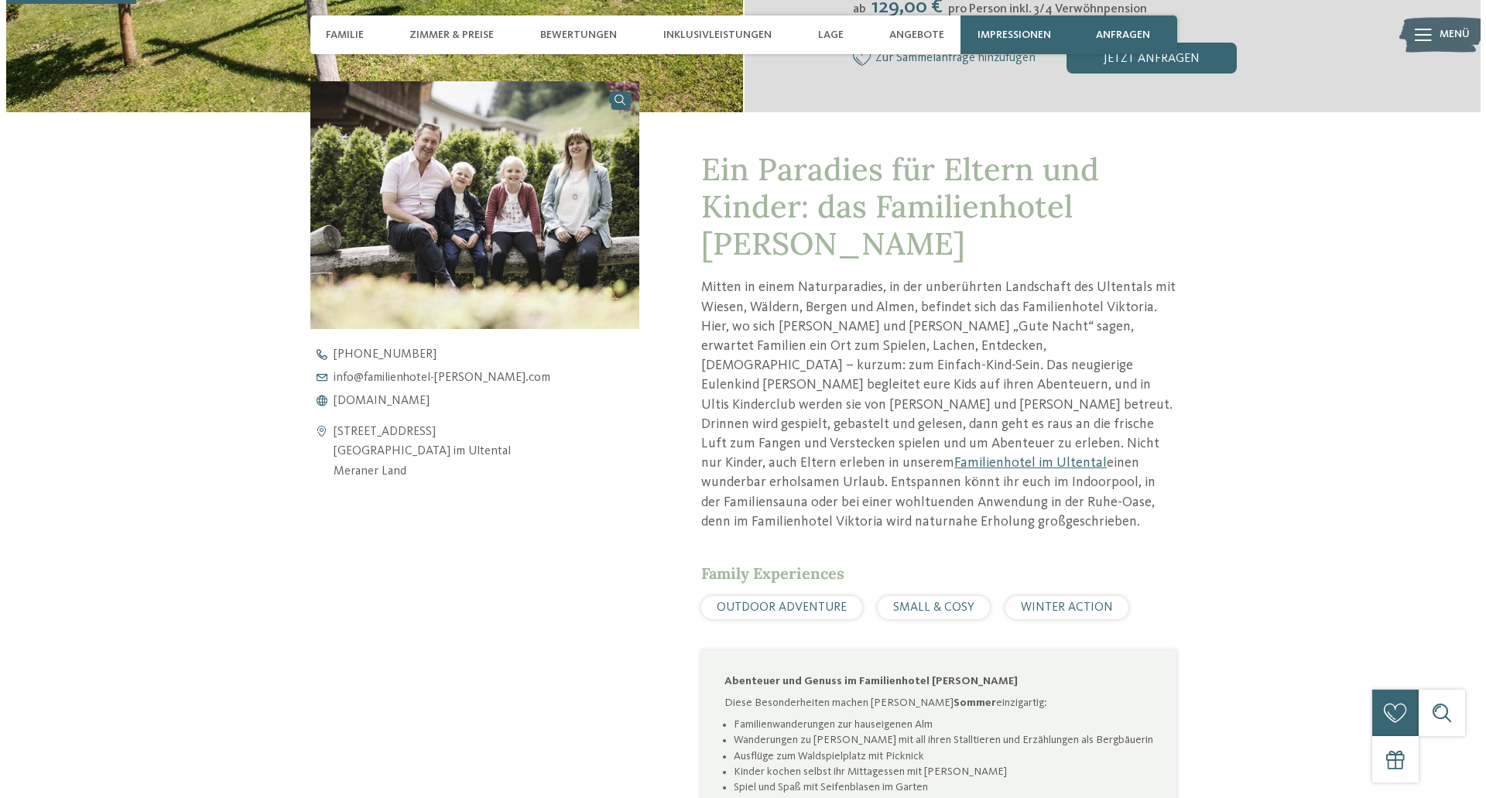
scroll to position [464, 0]
